Goal: Navigation & Orientation: Find specific page/section

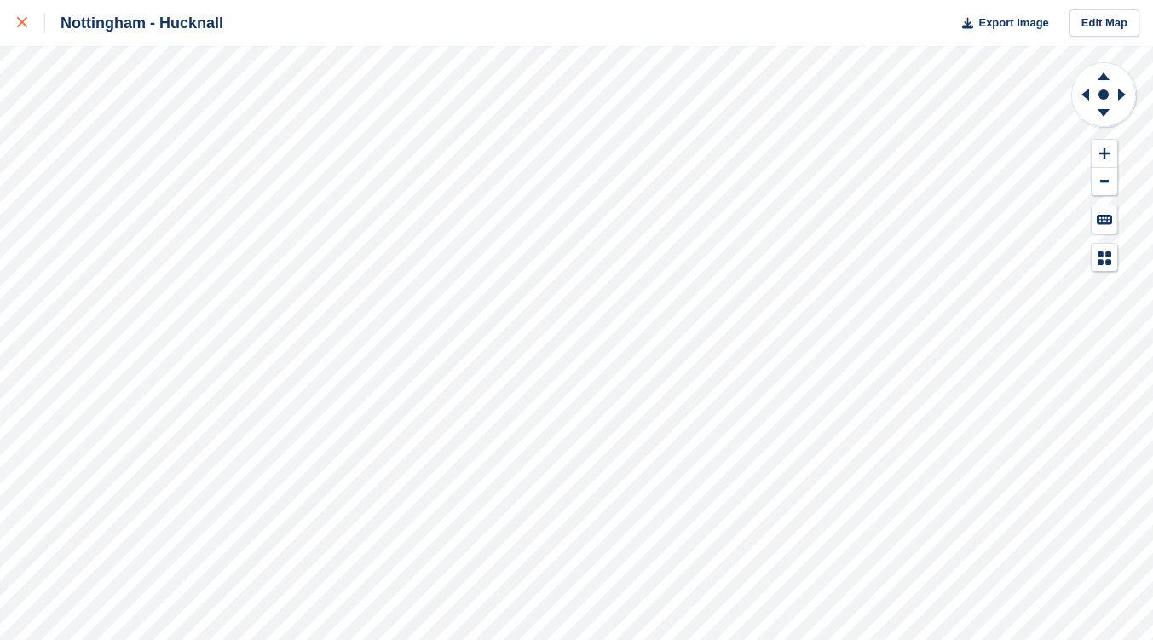
click at [24, 18] on div at bounding box center [31, 23] width 28 height 20
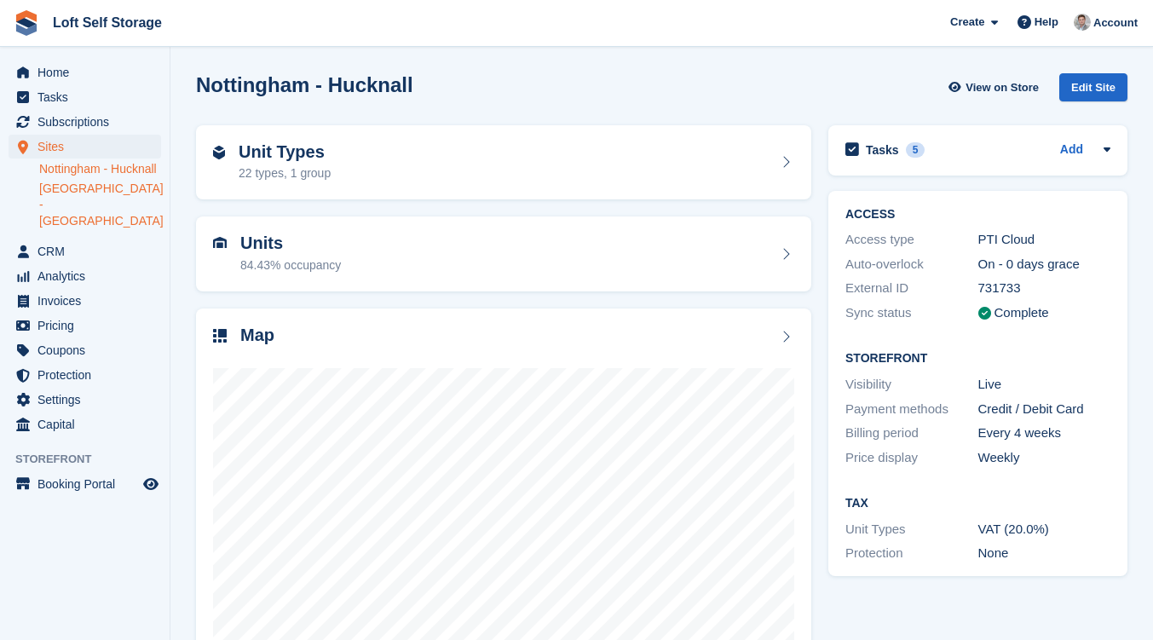
click at [107, 216] on link "[GEOGRAPHIC_DATA] - [GEOGRAPHIC_DATA]" at bounding box center [100, 205] width 122 height 49
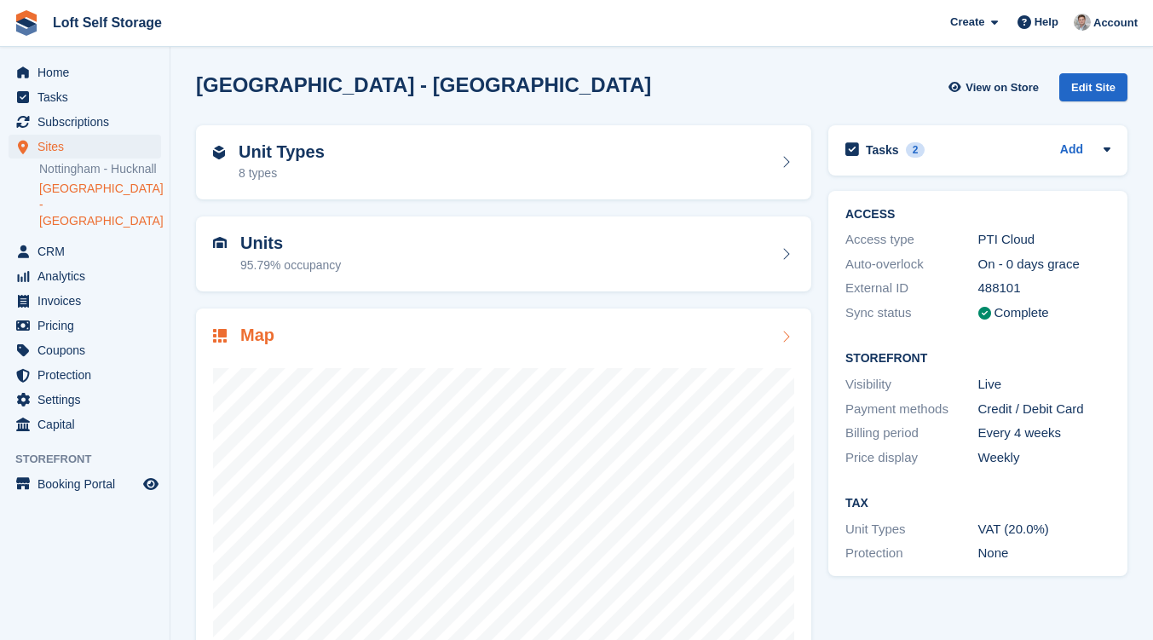
scroll to position [86, 0]
